Goal: Task Accomplishment & Management: Use online tool/utility

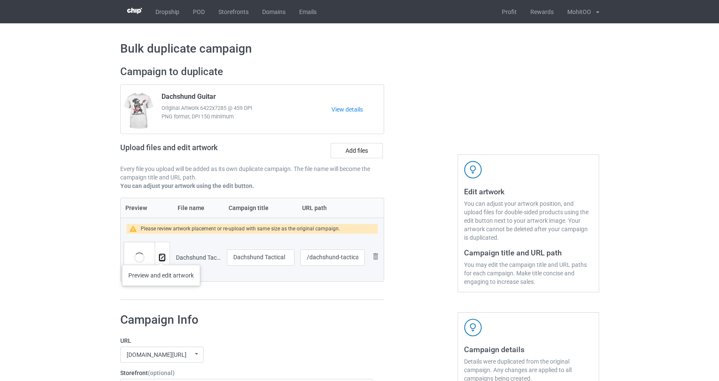
click at [161, 257] on img at bounding box center [162, 258] width 6 height 6
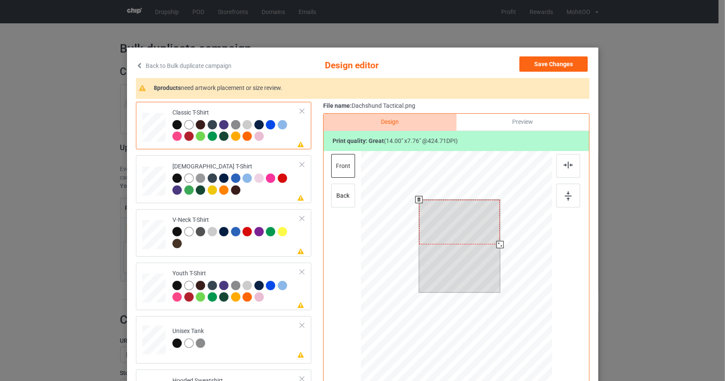
click at [538, 272] on div at bounding box center [456, 271] width 191 height 241
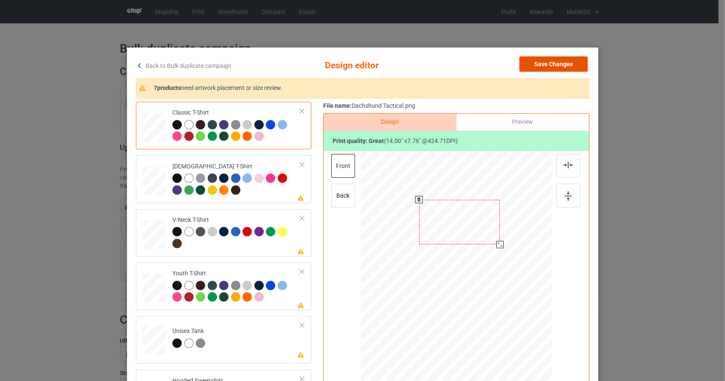
click at [563, 59] on button "Save Changes" at bounding box center [554, 63] width 68 height 15
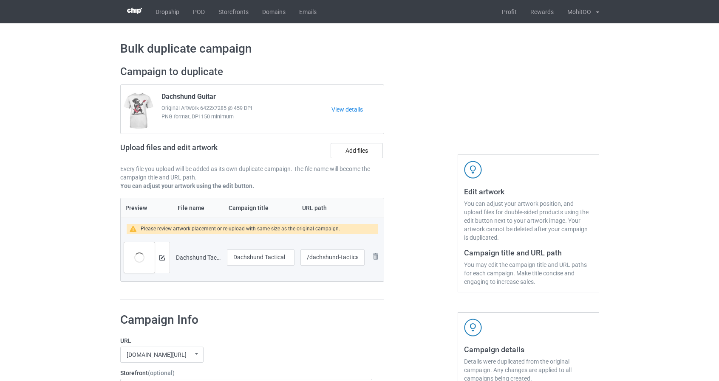
click at [412, 233] on div at bounding box center [420, 182] width 61 height 247
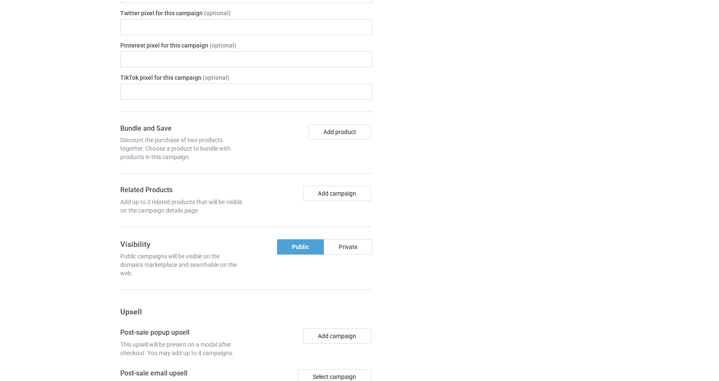
scroll to position [712, 0]
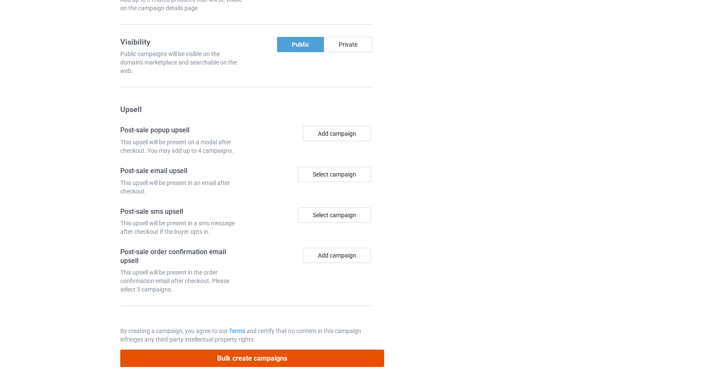
click at [374, 352] on button "Bulk create campaigns" at bounding box center [252, 358] width 264 height 17
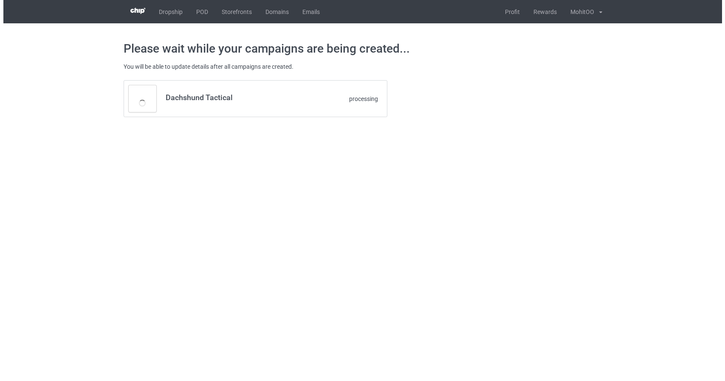
scroll to position [0, 0]
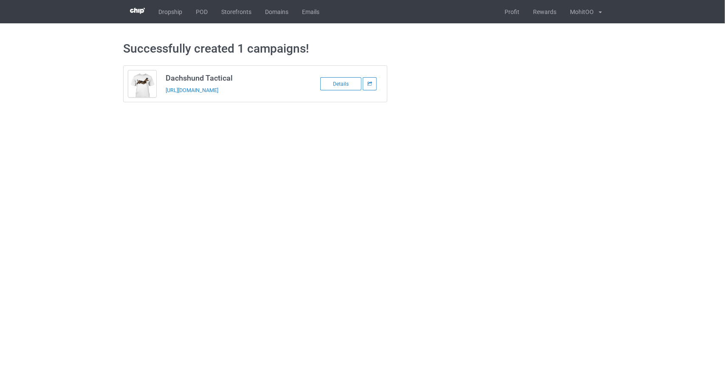
click at [224, 76] on h3 "Dachshund Tactical" at bounding box center [233, 78] width 134 height 10
copy h3 "Dachshund Tactical"
click at [240, 127] on body "Dropship POD Storefronts Domains Emails Profit Rewards MohitOO Settings Logout …" at bounding box center [362, 190] width 725 height 381
